Goal: Task Accomplishment & Management: Manage account settings

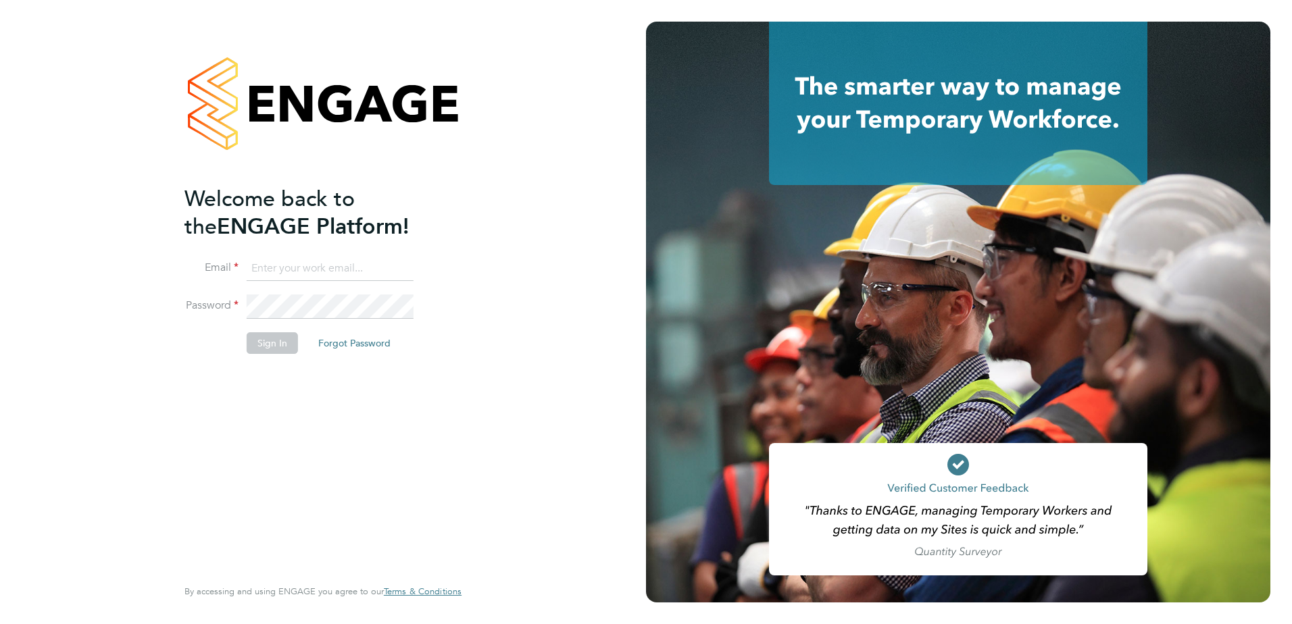
type input "Dave.Spiller@vistry.co.uk"
click at [267, 347] on button "Sign In" at bounding box center [272, 343] width 51 height 22
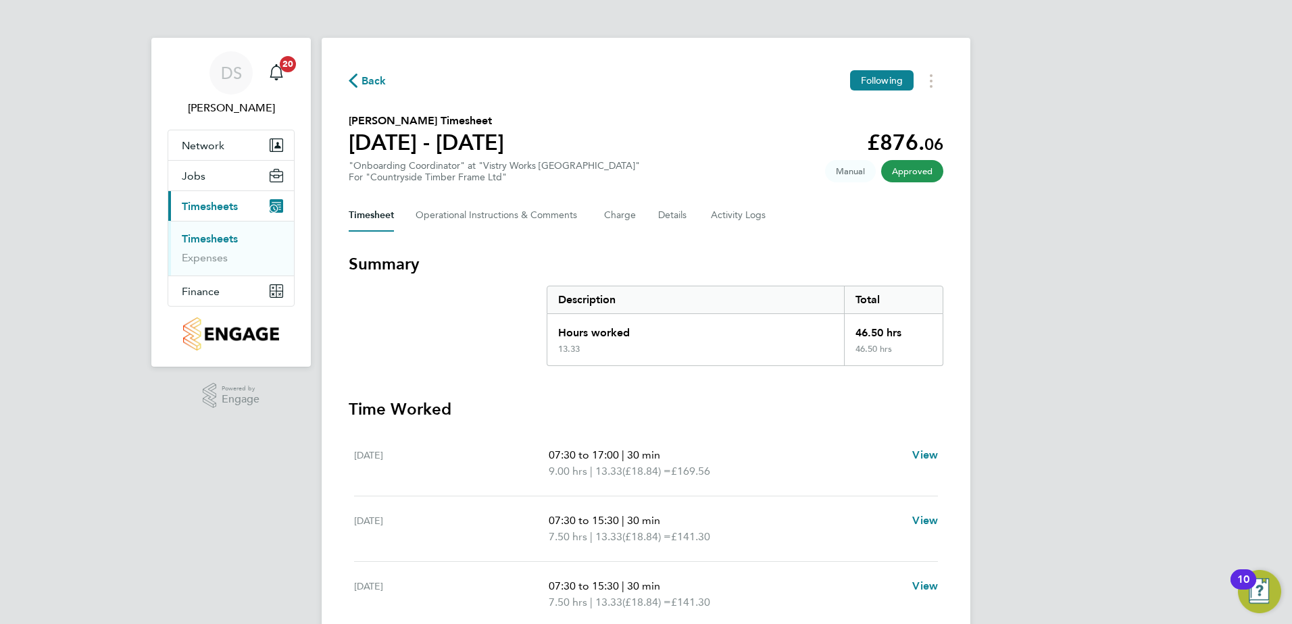
click at [370, 77] on span "Back" at bounding box center [373, 81] width 25 height 16
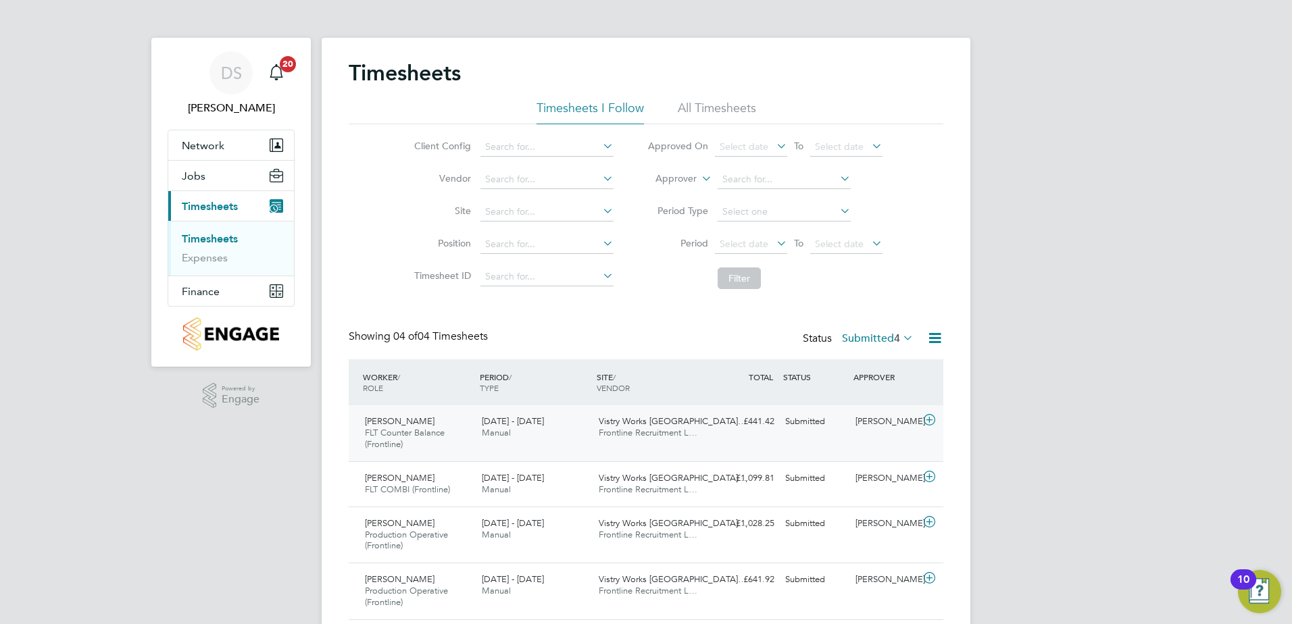
click at [930, 419] on icon at bounding box center [929, 420] width 17 height 11
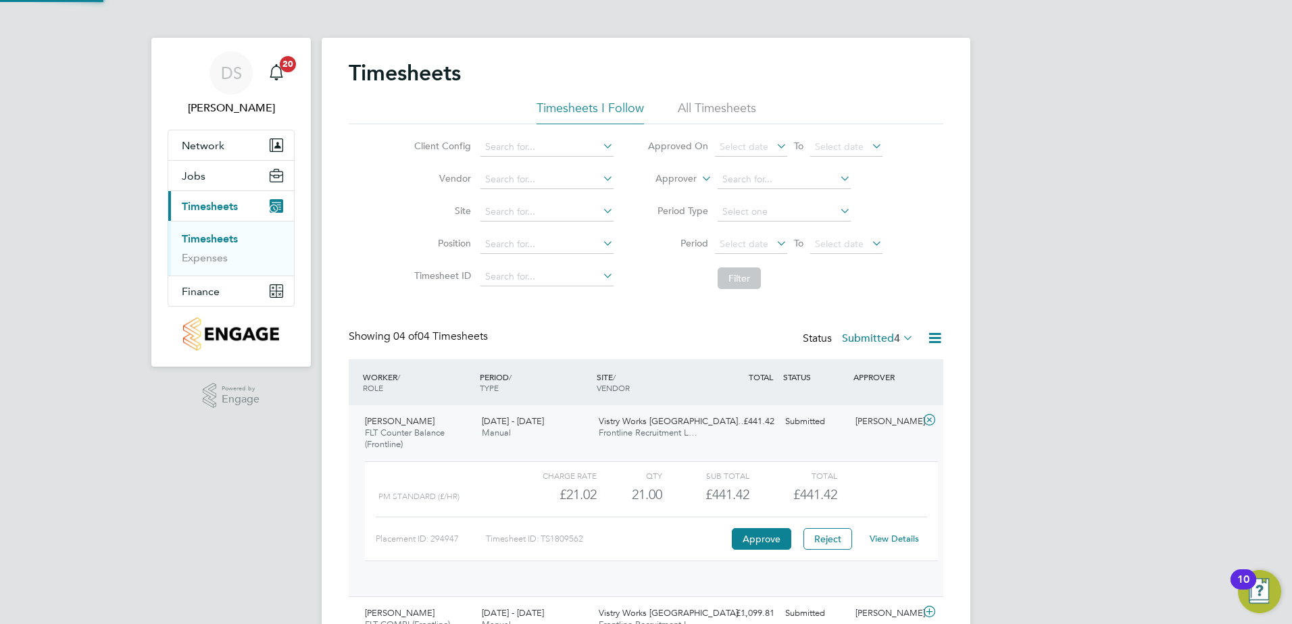
scroll to position [23, 132]
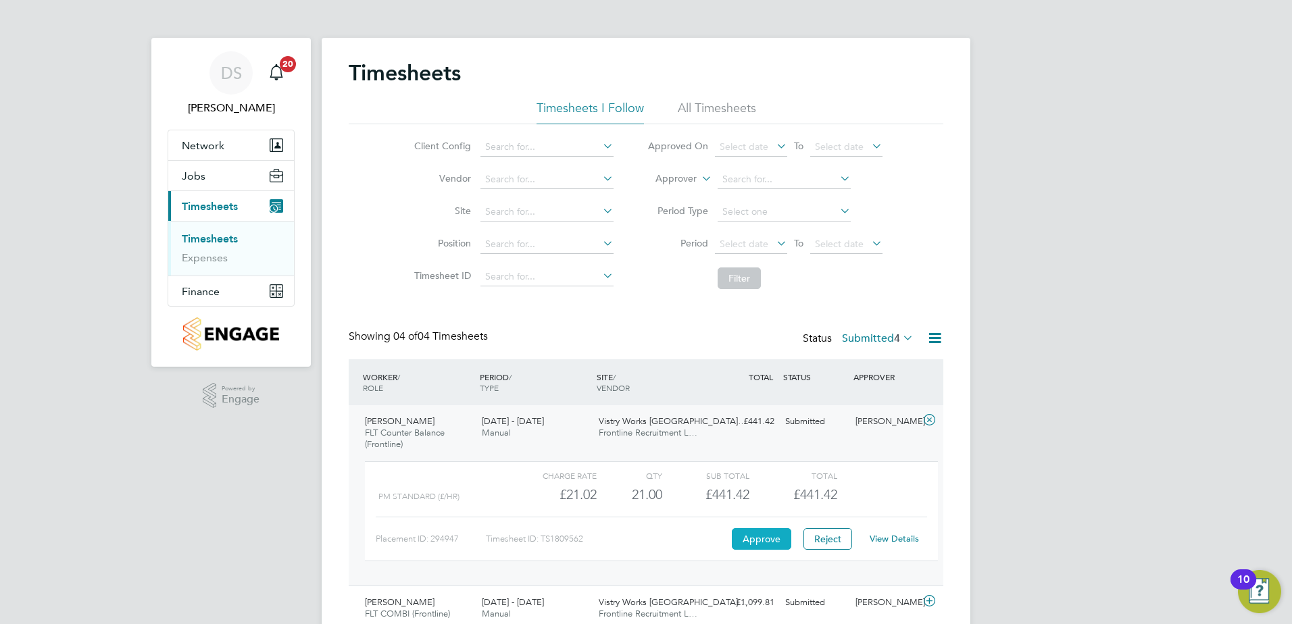
click at [739, 540] on button "Approve" at bounding box center [761, 539] width 59 height 22
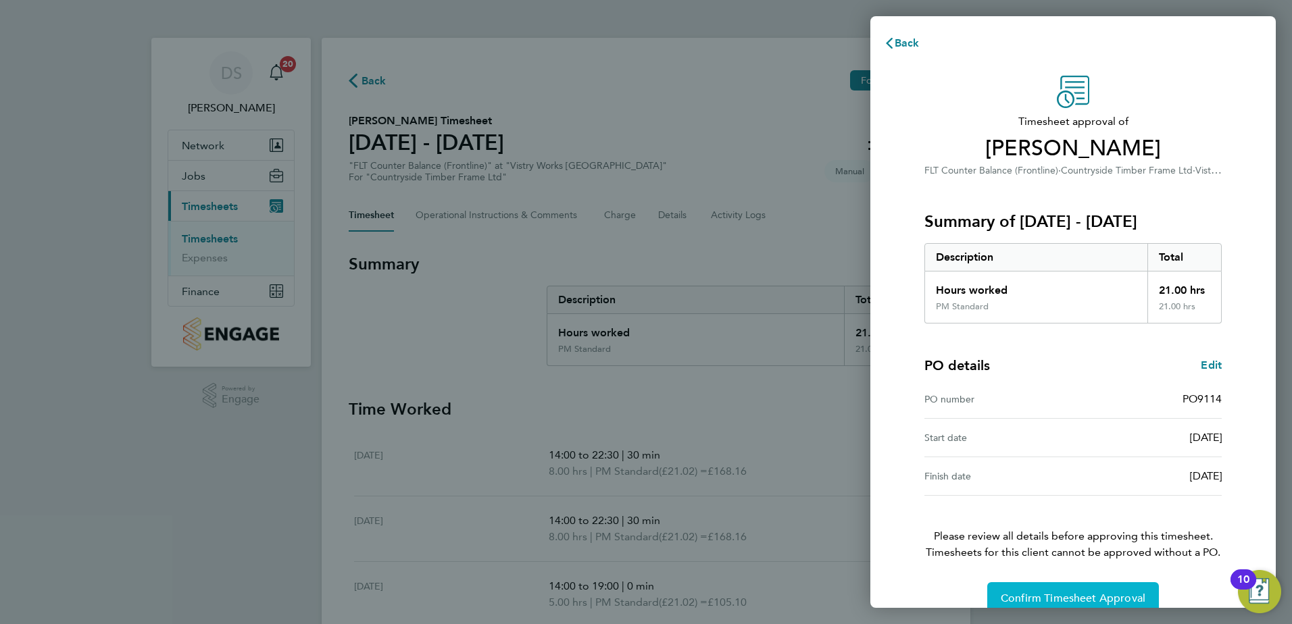
click at [1081, 589] on button "Confirm Timesheet Approval" at bounding box center [1073, 598] width 172 height 32
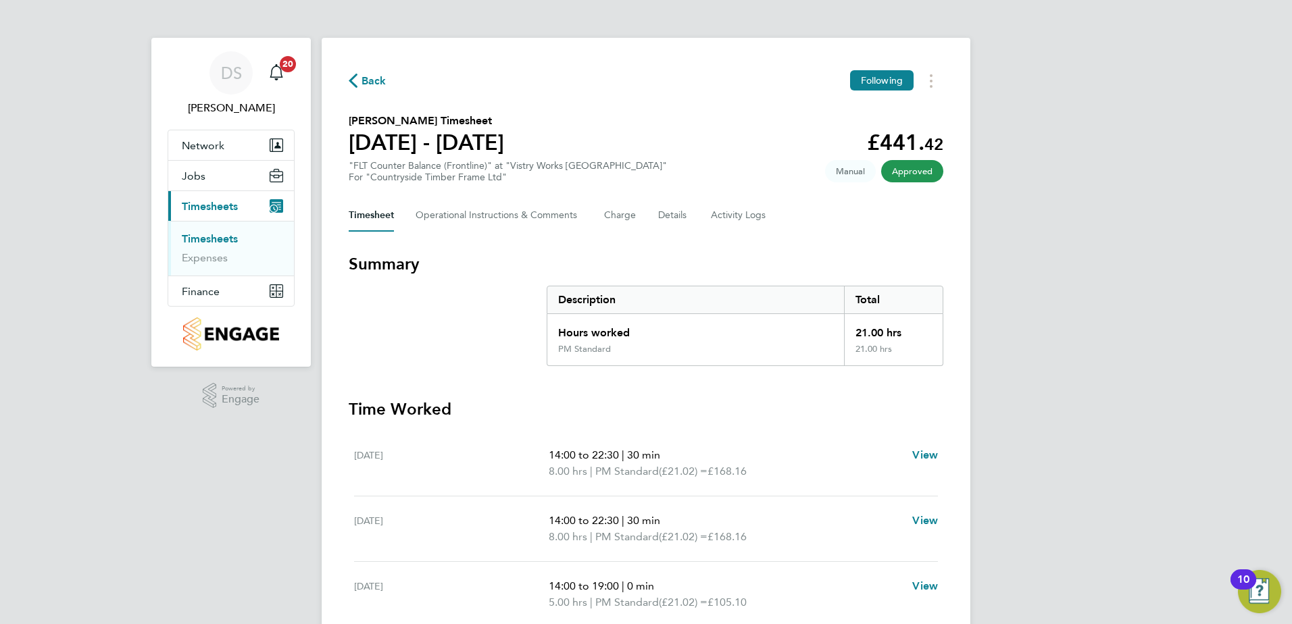
click at [363, 84] on span "Back" at bounding box center [373, 81] width 25 height 16
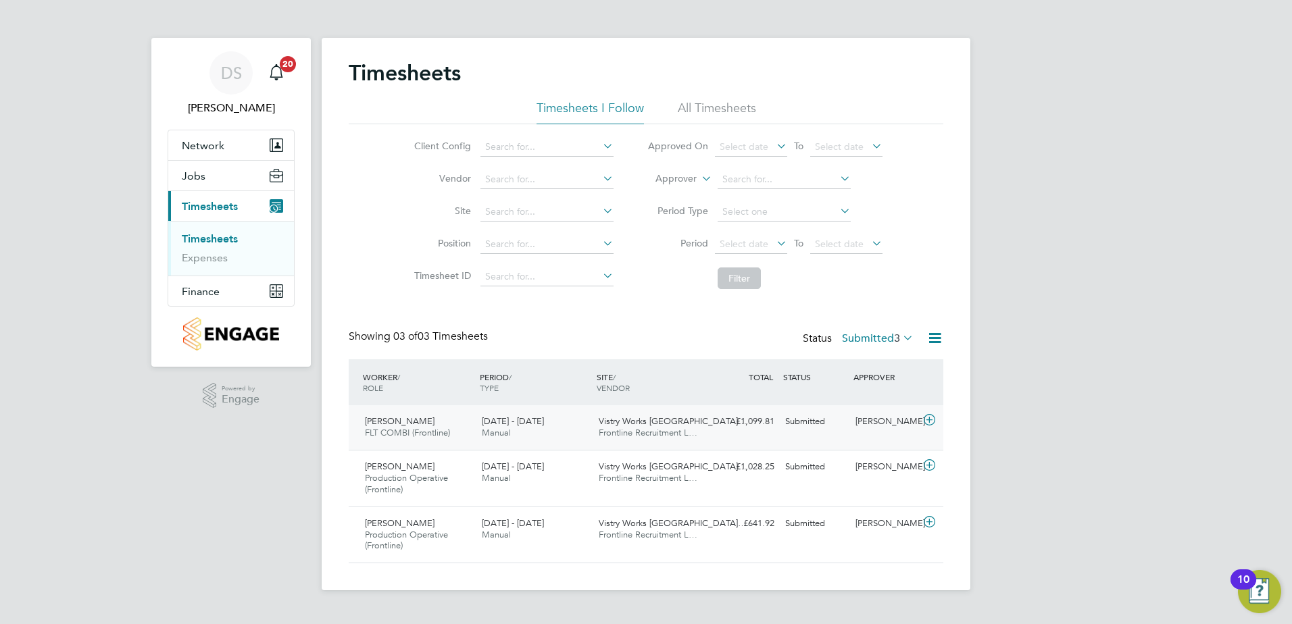
click at [931, 419] on icon at bounding box center [929, 420] width 17 height 11
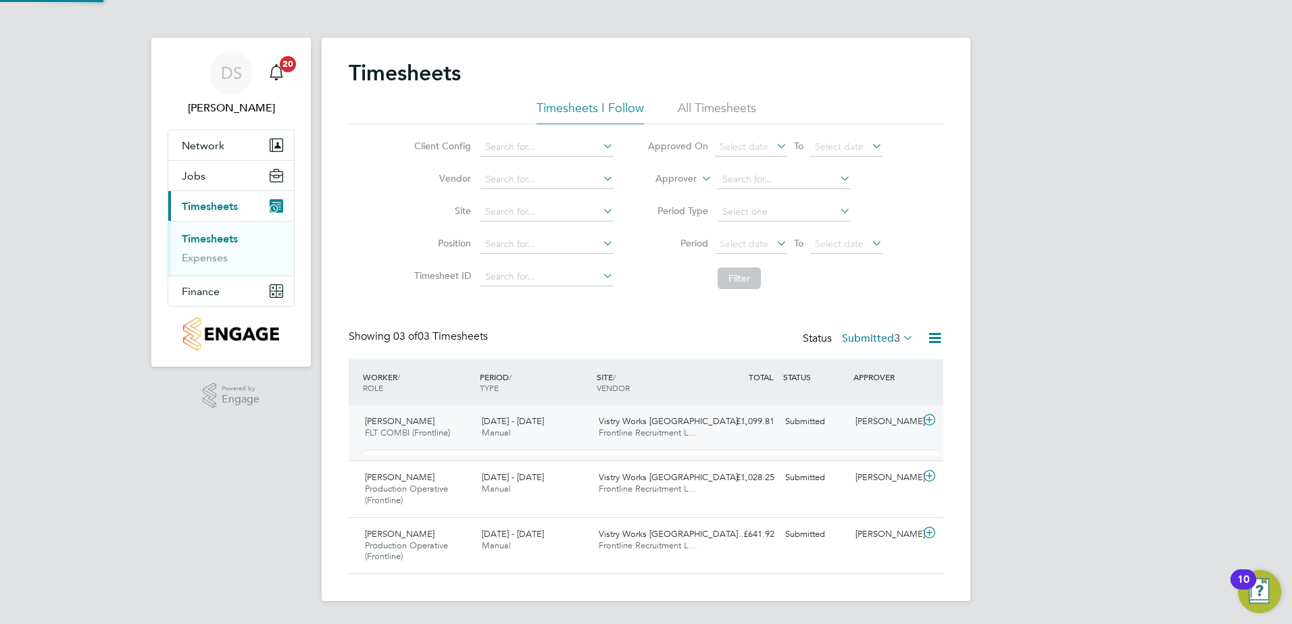
scroll to position [23, 132]
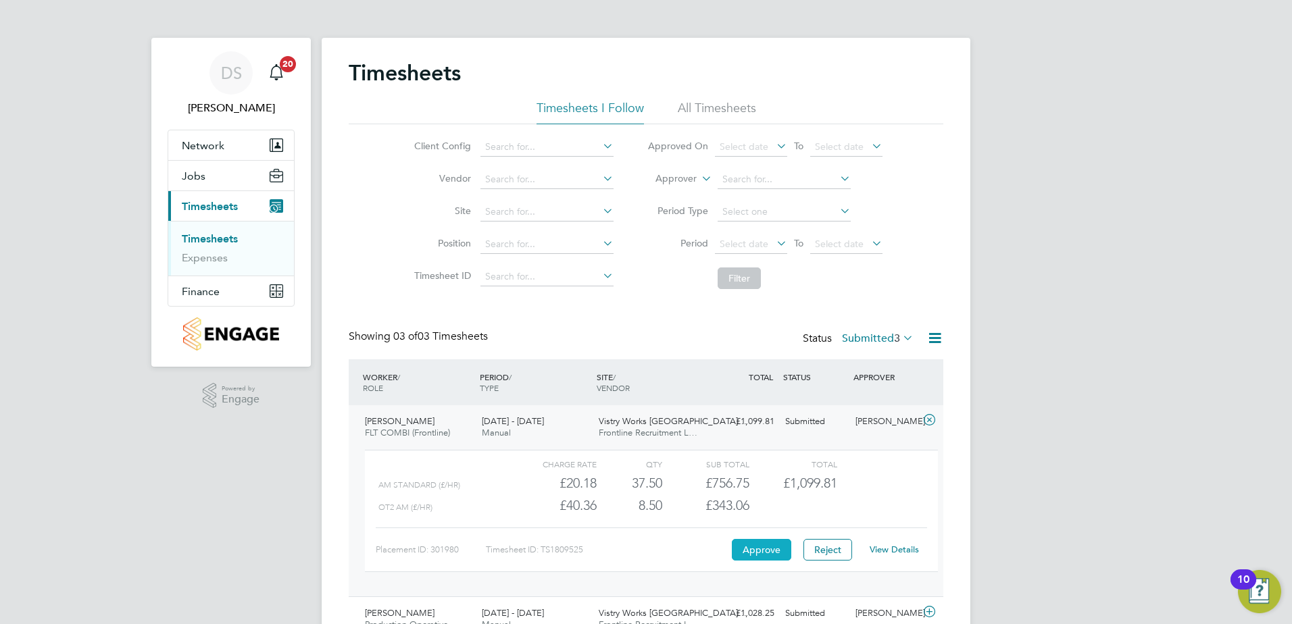
click at [755, 546] on button "Approve" at bounding box center [761, 550] width 59 height 22
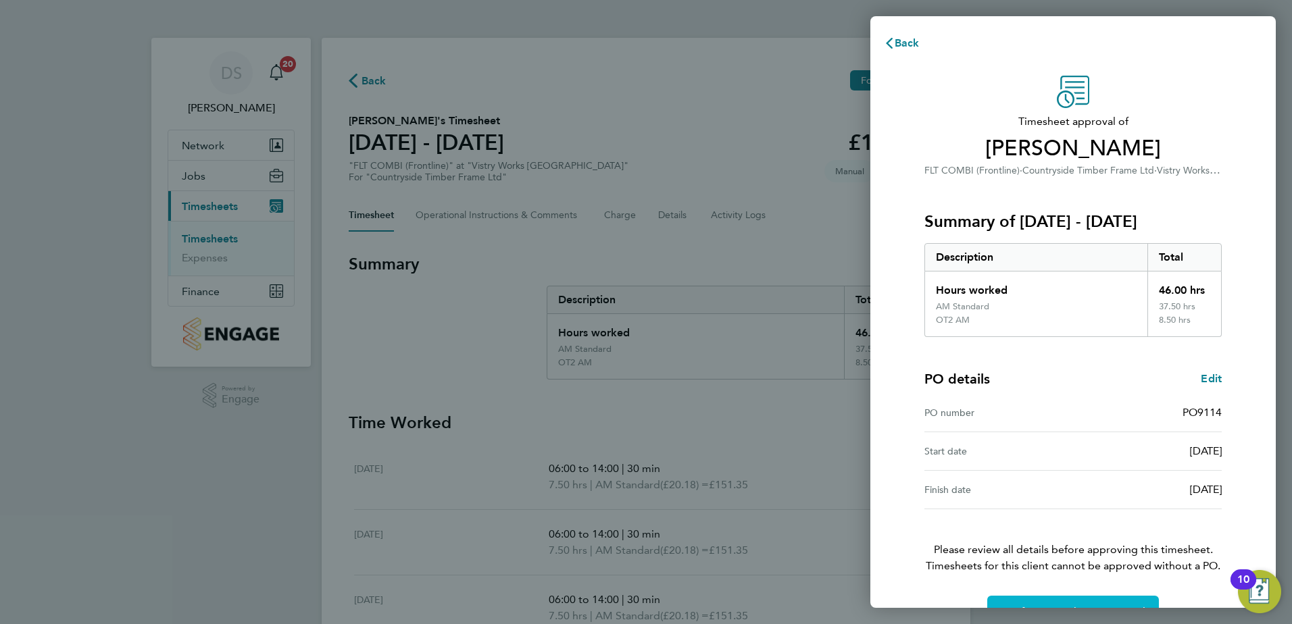
click at [1050, 602] on button "Confirm Timesheet Approval" at bounding box center [1073, 612] width 172 height 32
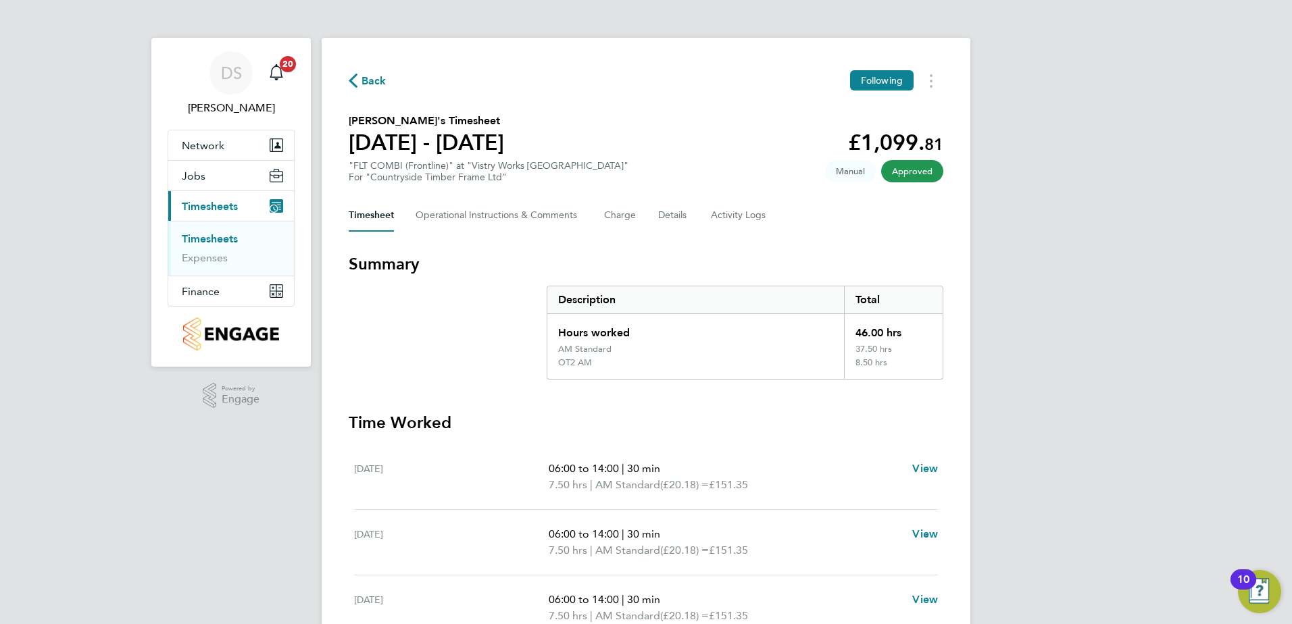
click at [369, 79] on span "Back" at bounding box center [373, 81] width 25 height 16
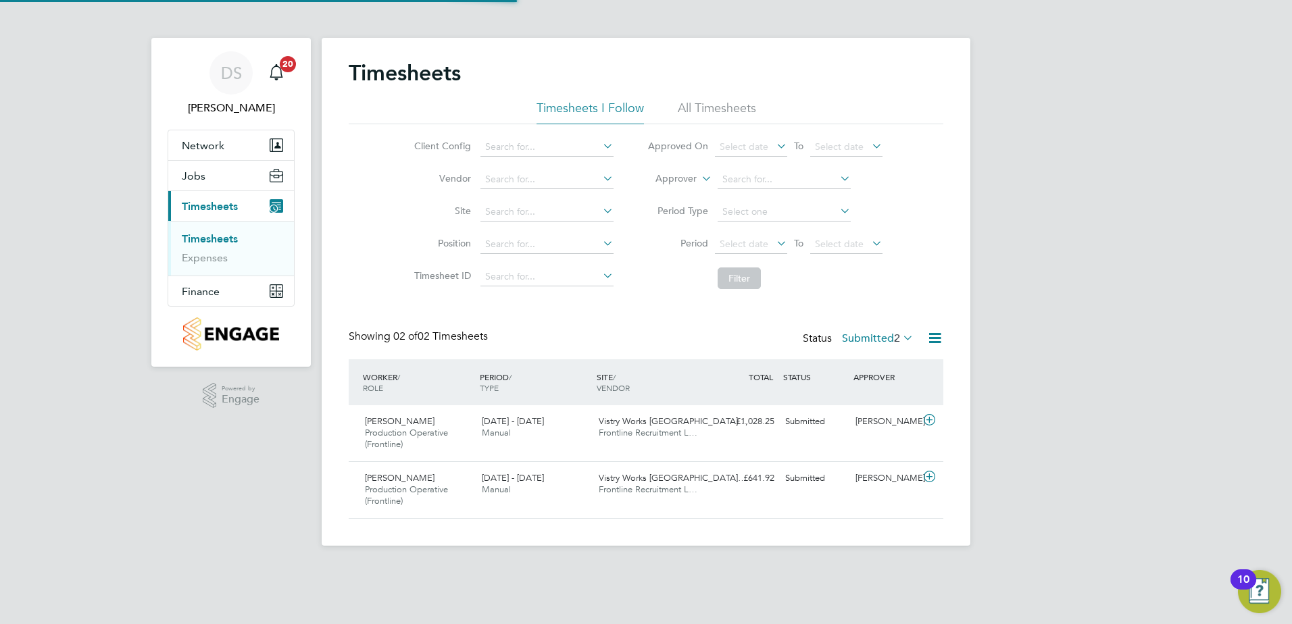
scroll to position [34, 118]
click at [930, 423] on icon at bounding box center [929, 420] width 17 height 11
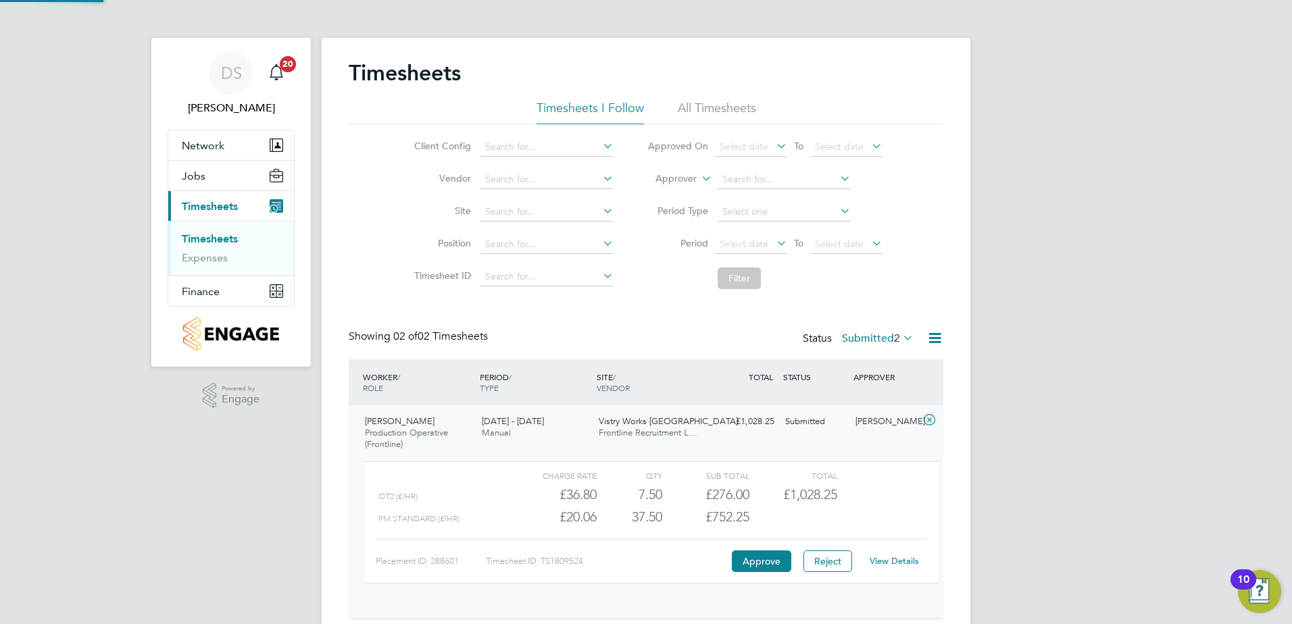
scroll to position [23, 132]
click at [751, 562] on button "Approve" at bounding box center [761, 562] width 59 height 22
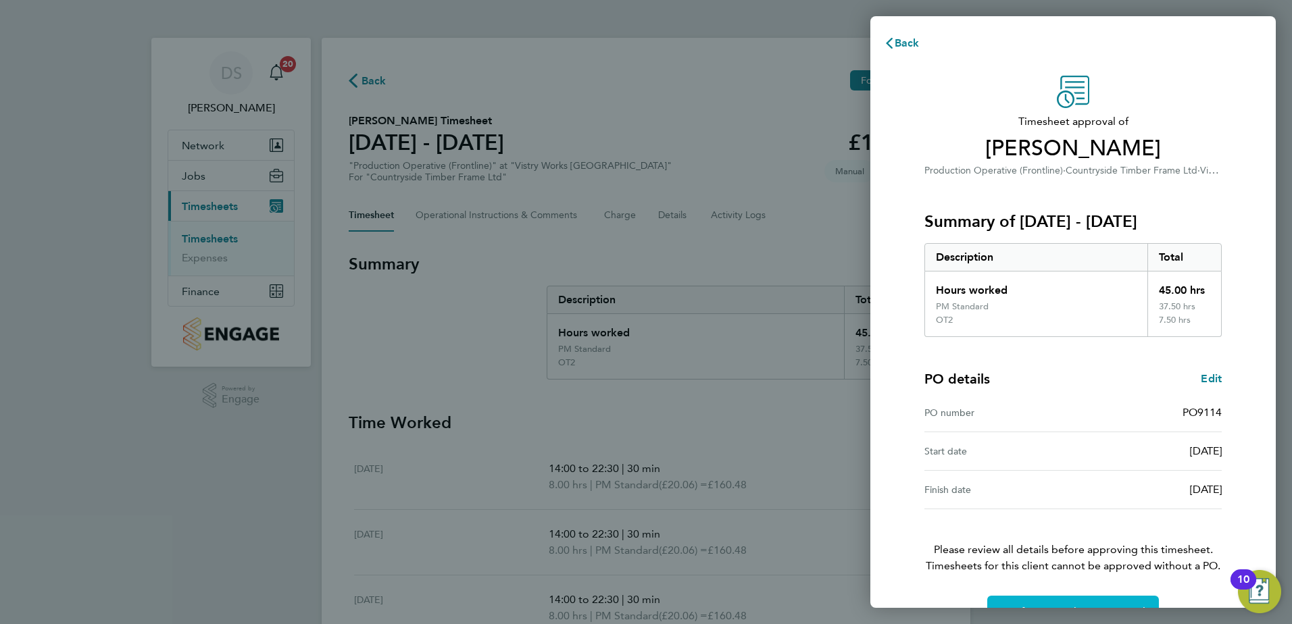
click at [1082, 601] on button "Confirm Timesheet Approval" at bounding box center [1073, 612] width 172 height 32
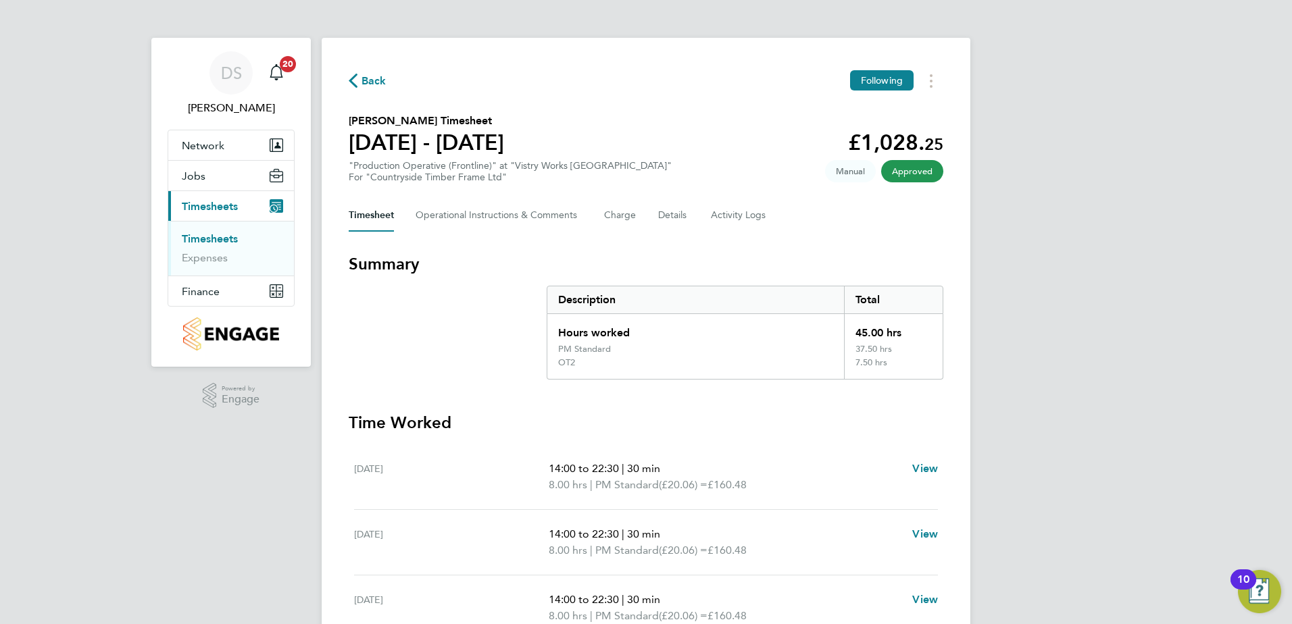
click at [364, 82] on span "Back" at bounding box center [373, 81] width 25 height 16
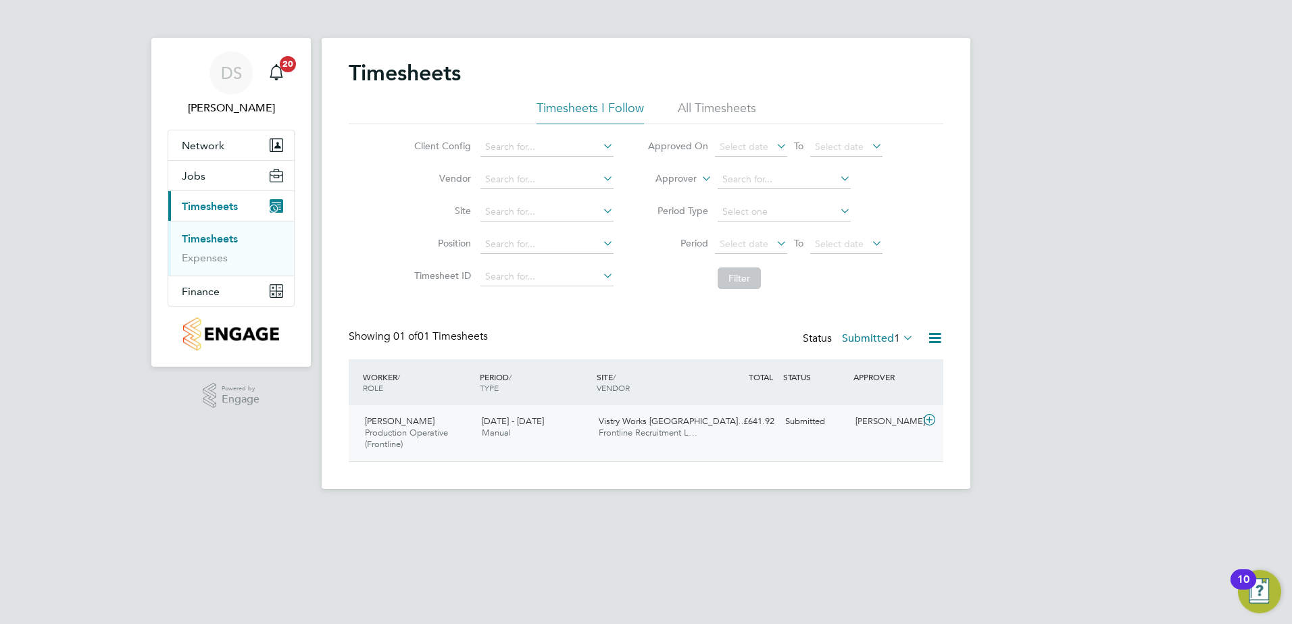
scroll to position [34, 118]
click at [930, 417] on icon at bounding box center [929, 420] width 17 height 11
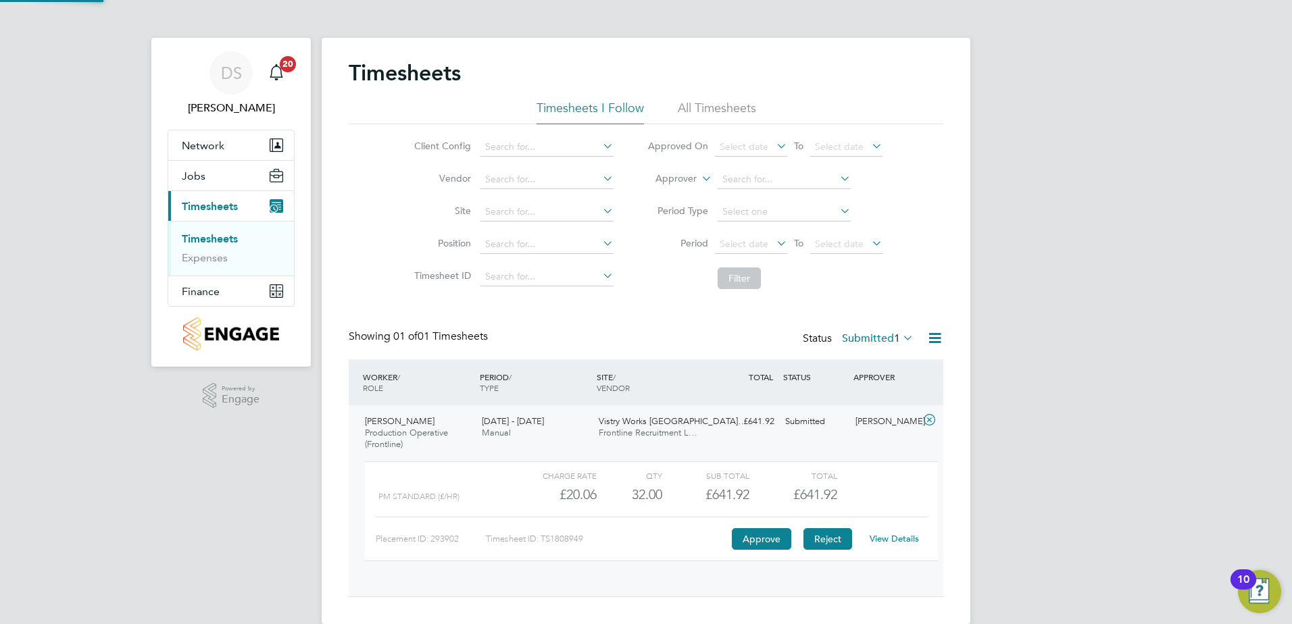
scroll to position [23, 132]
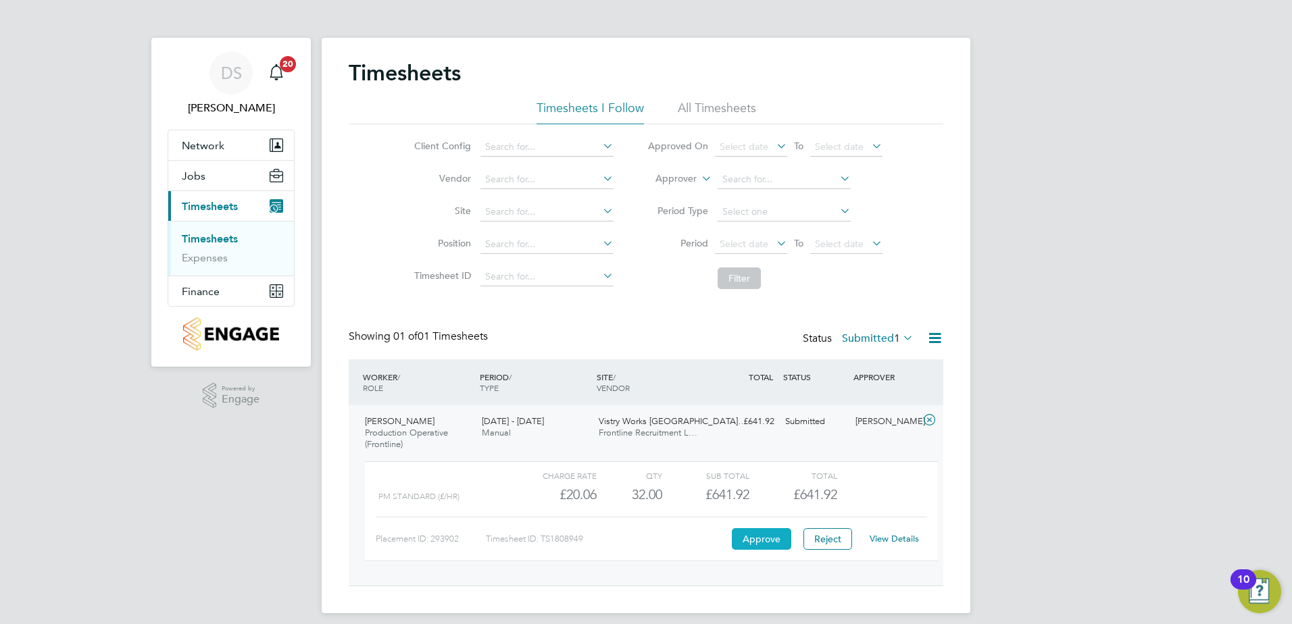
click at [757, 544] on button "Approve" at bounding box center [761, 539] width 59 height 22
